Goal: Navigation & Orientation: Find specific page/section

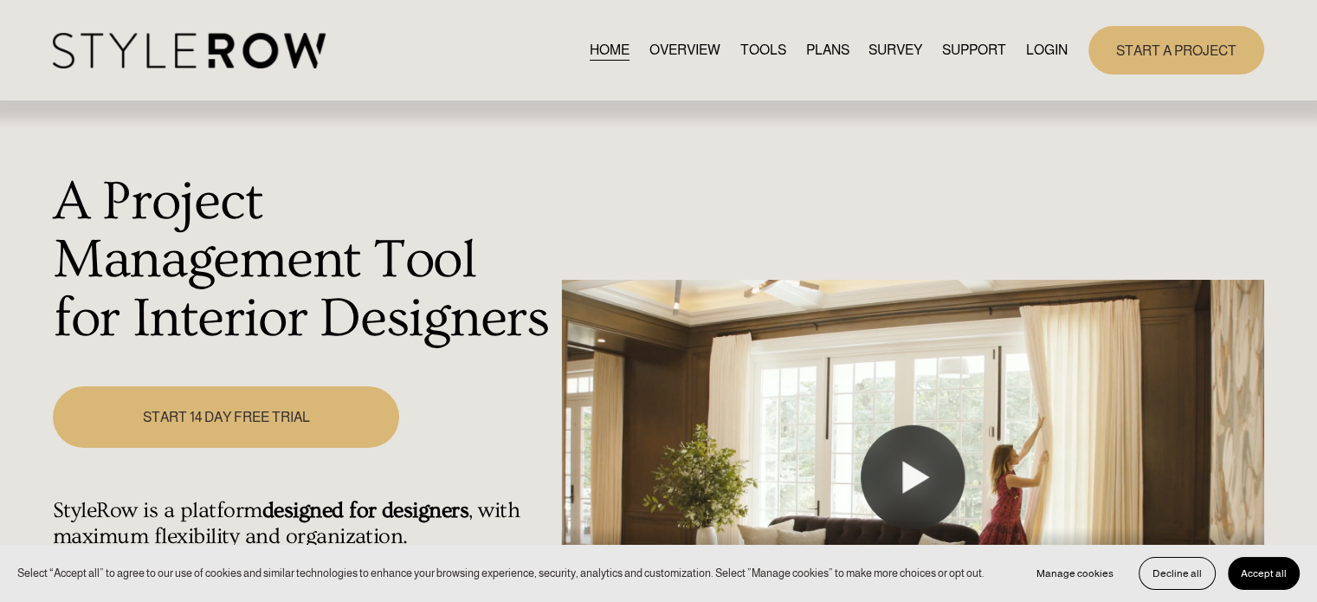
drag, startPoint x: 1034, startPoint y: 42, endPoint x: 1042, endPoint y: 35, distance: 11.0
click at [1034, 42] on link "LOGIN" at bounding box center [1047, 49] width 42 height 23
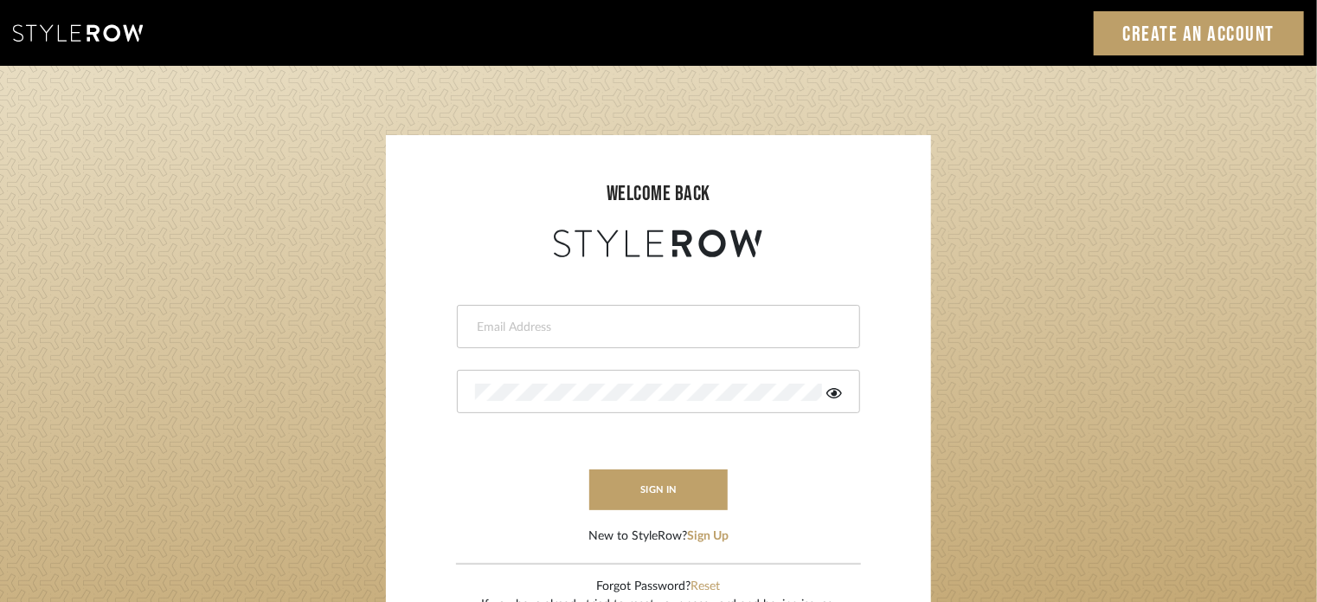
click at [506, 335] on input "email" at bounding box center [656, 327] width 363 height 17
type input "[PERSON_NAME][EMAIL_ADDRESS][DOMAIN_NAME]"
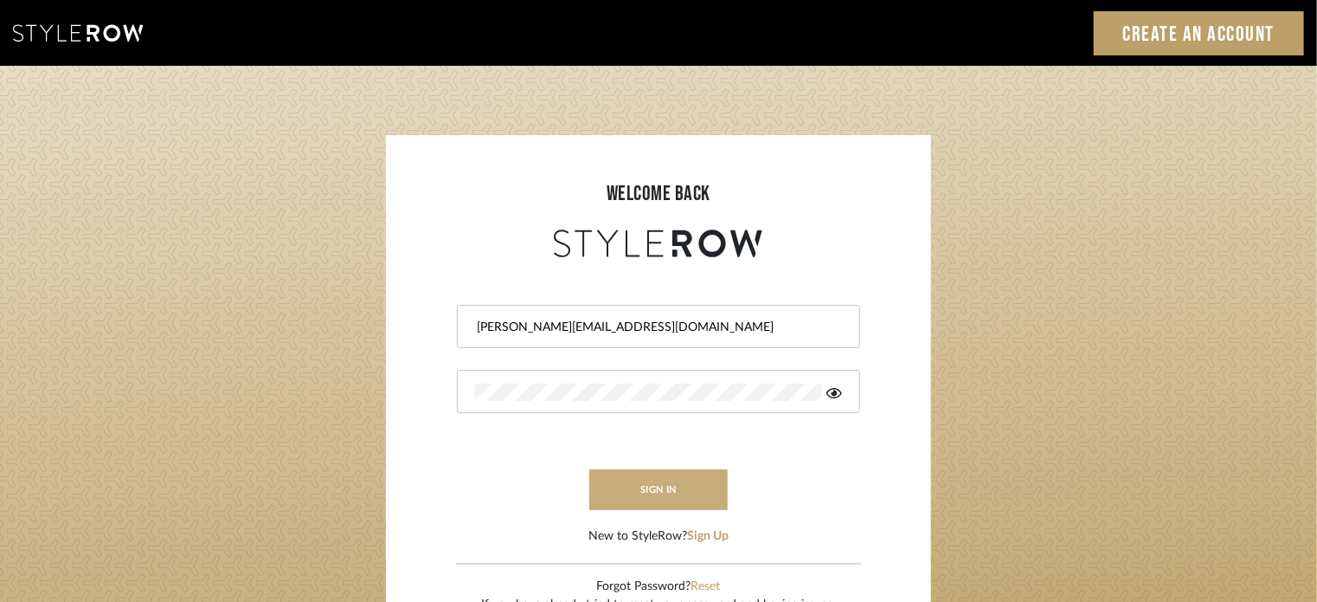
click at [651, 483] on button "sign in" at bounding box center [658, 489] width 138 height 41
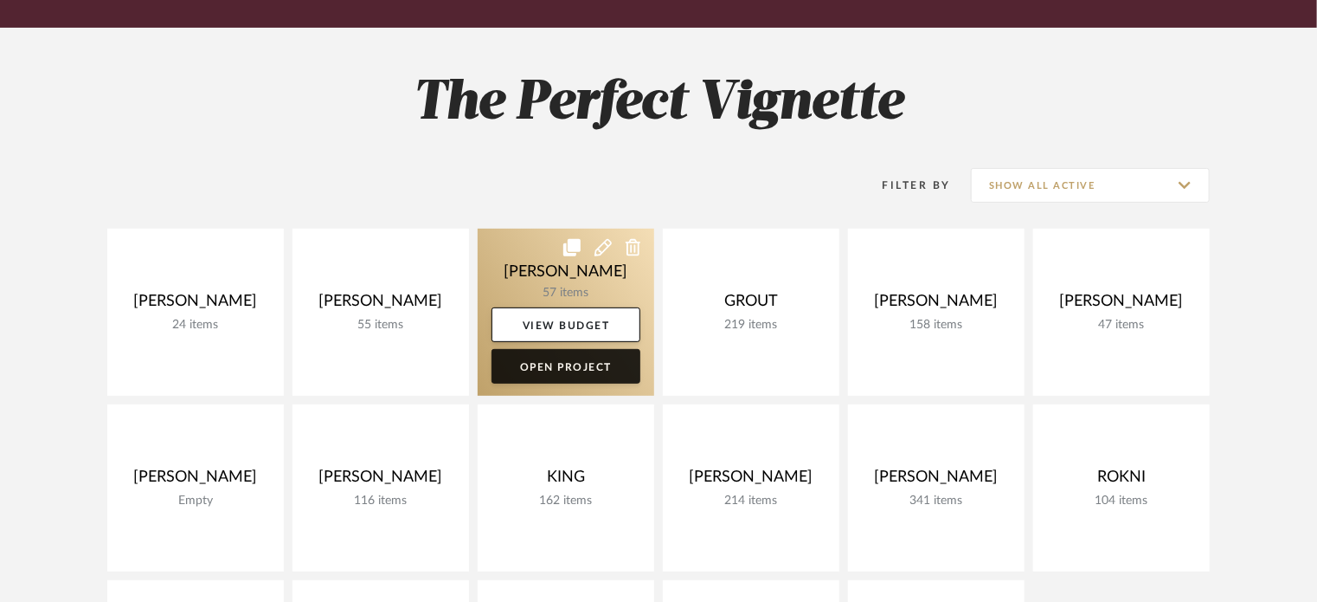
scroll to position [260, 0]
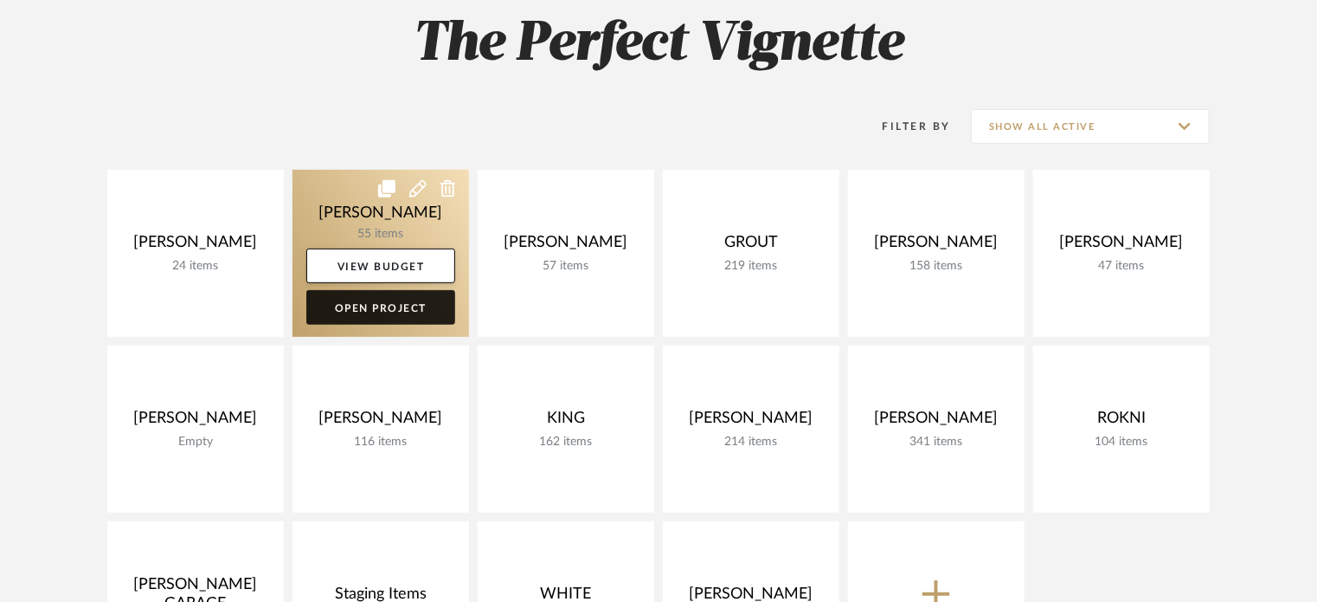
click at [420, 303] on link "Open Project" at bounding box center [380, 307] width 149 height 35
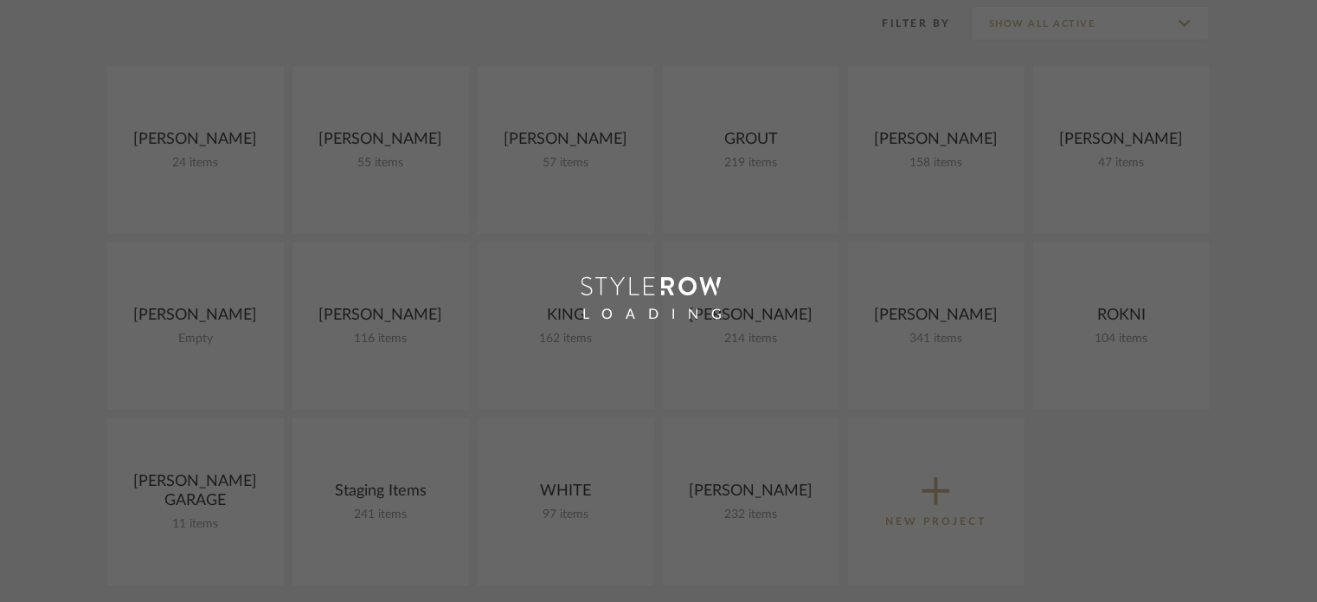
scroll to position [260, 0]
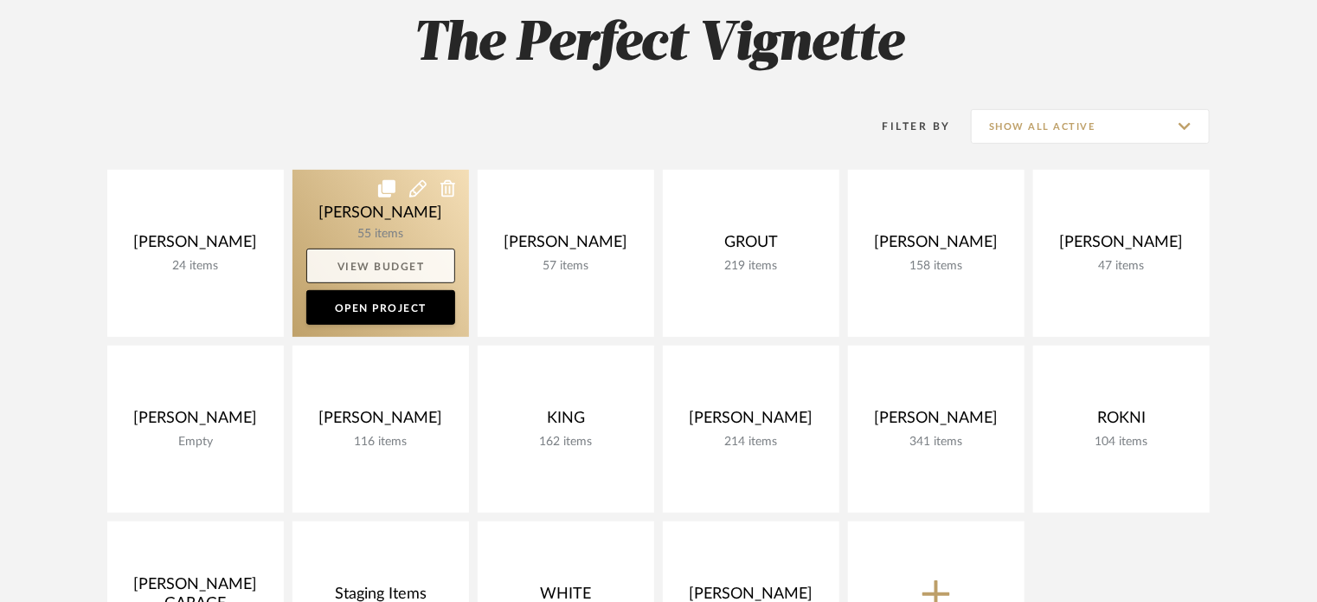
click at [379, 262] on link "View Budget" at bounding box center [380, 265] width 149 height 35
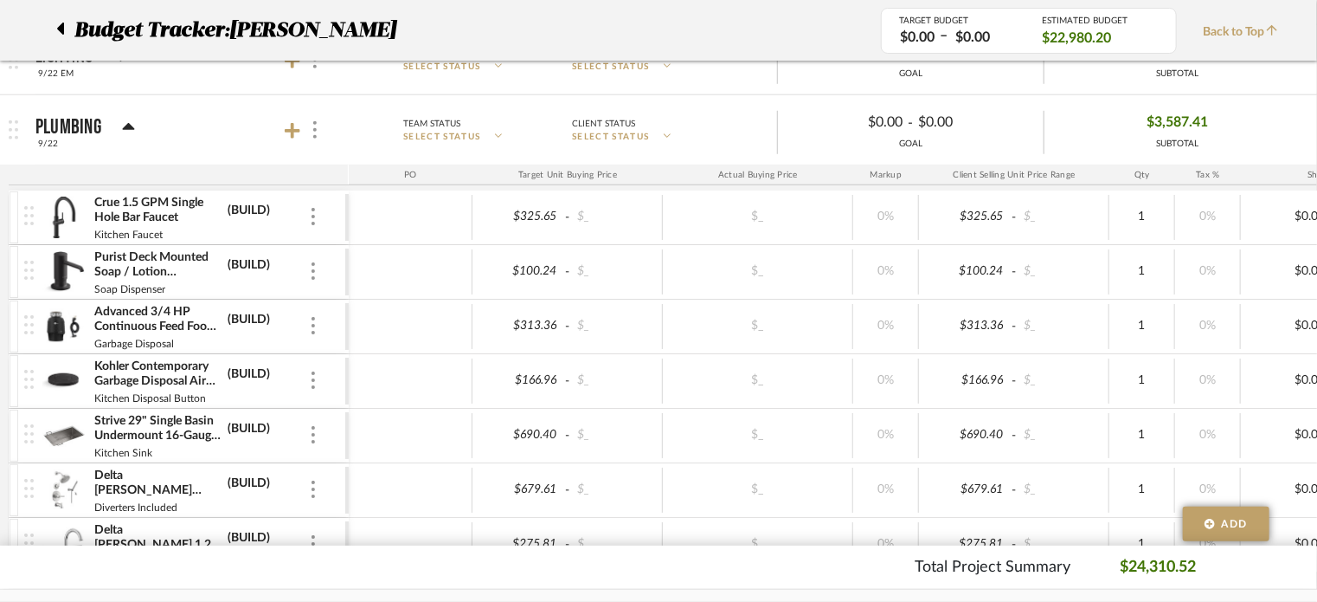
scroll to position [692, 0]
